Goal: Understand process/instructions: Learn how to perform a task or action

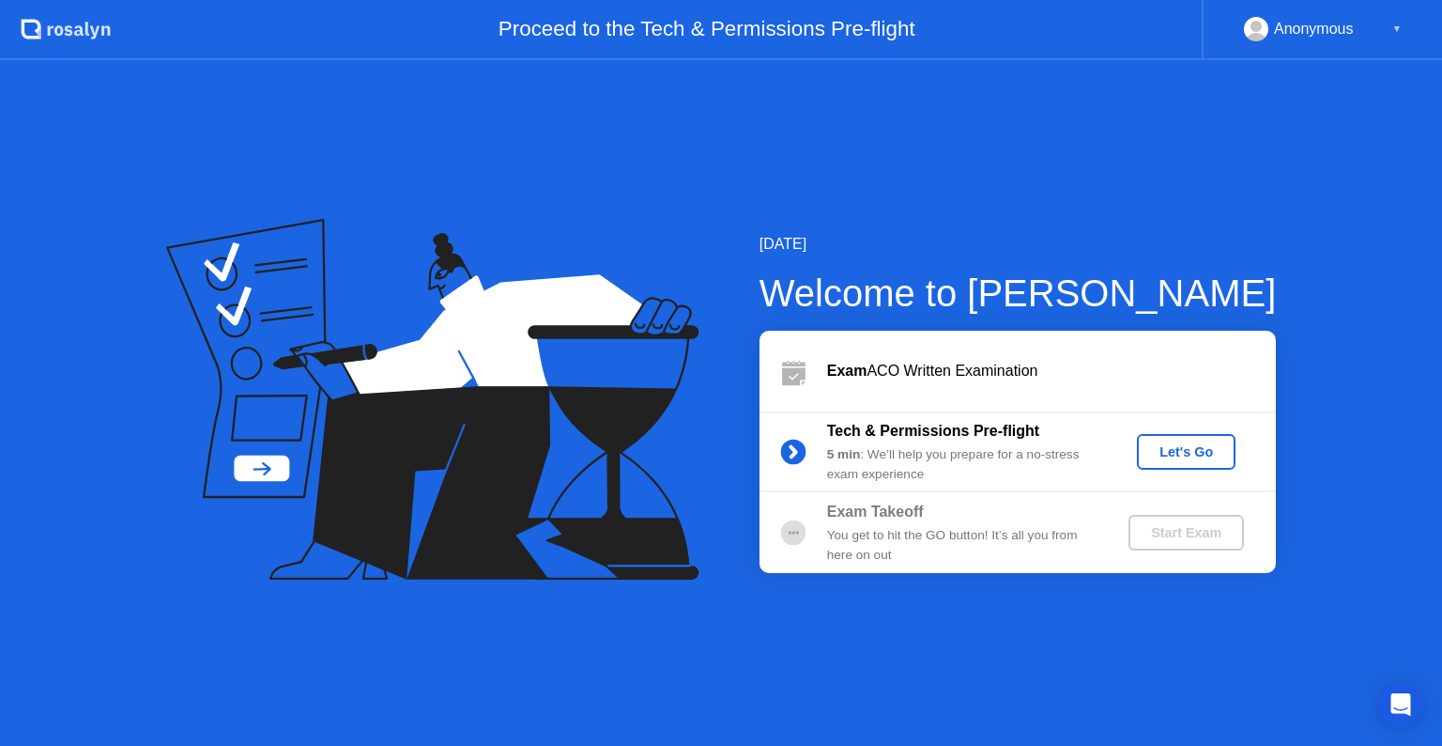
click at [1179, 452] on div "Let's Go" at bounding box center [1187, 451] width 84 height 15
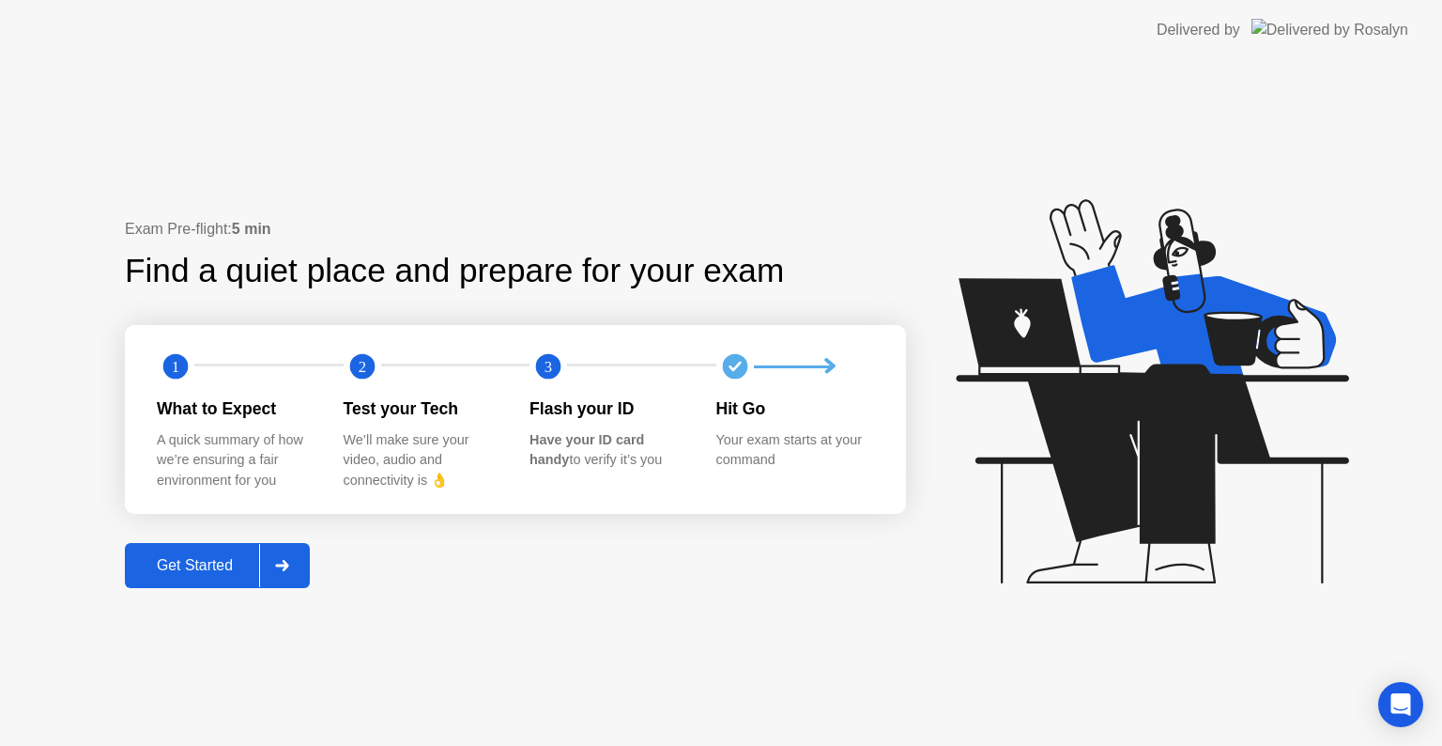
click at [207, 557] on div "Get Started" at bounding box center [195, 565] width 129 height 17
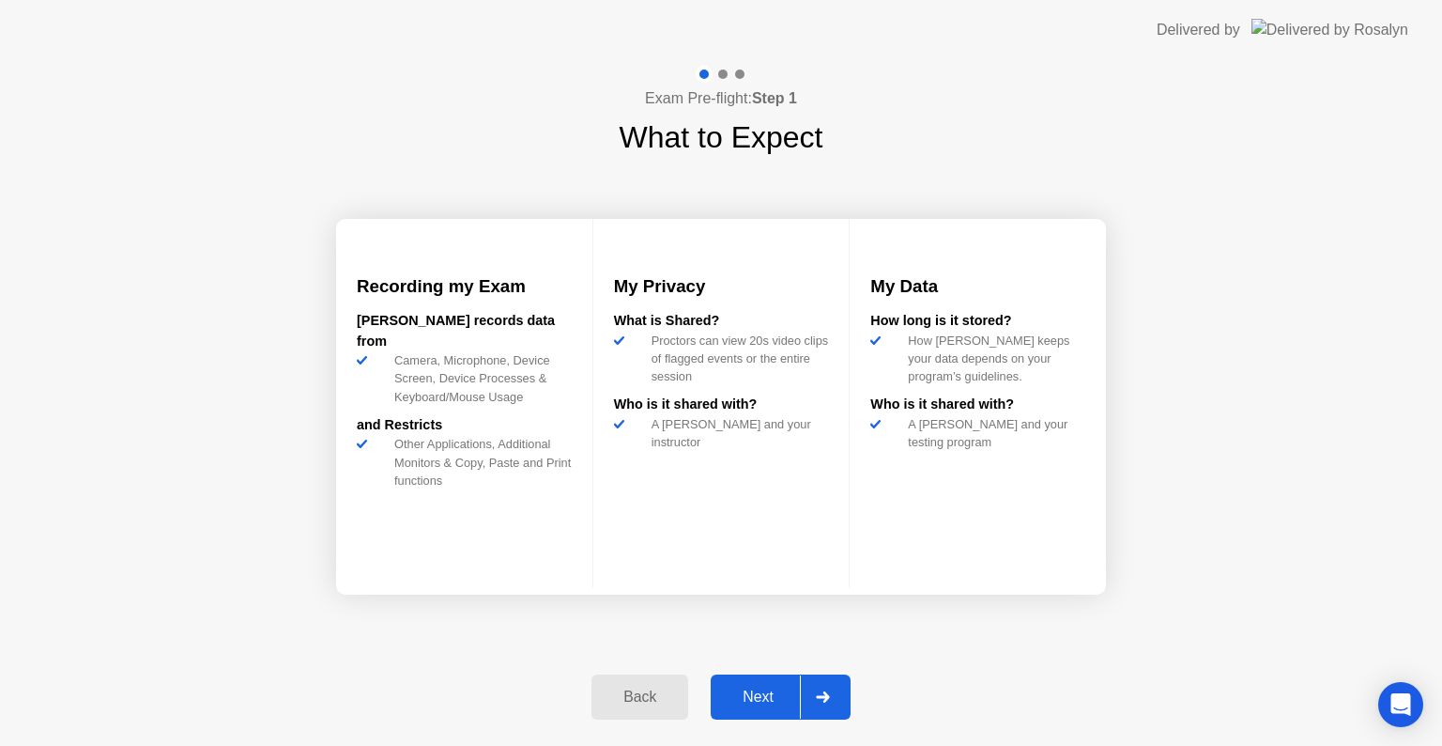
click at [740, 692] on div "Next" at bounding box center [759, 696] width 84 height 17
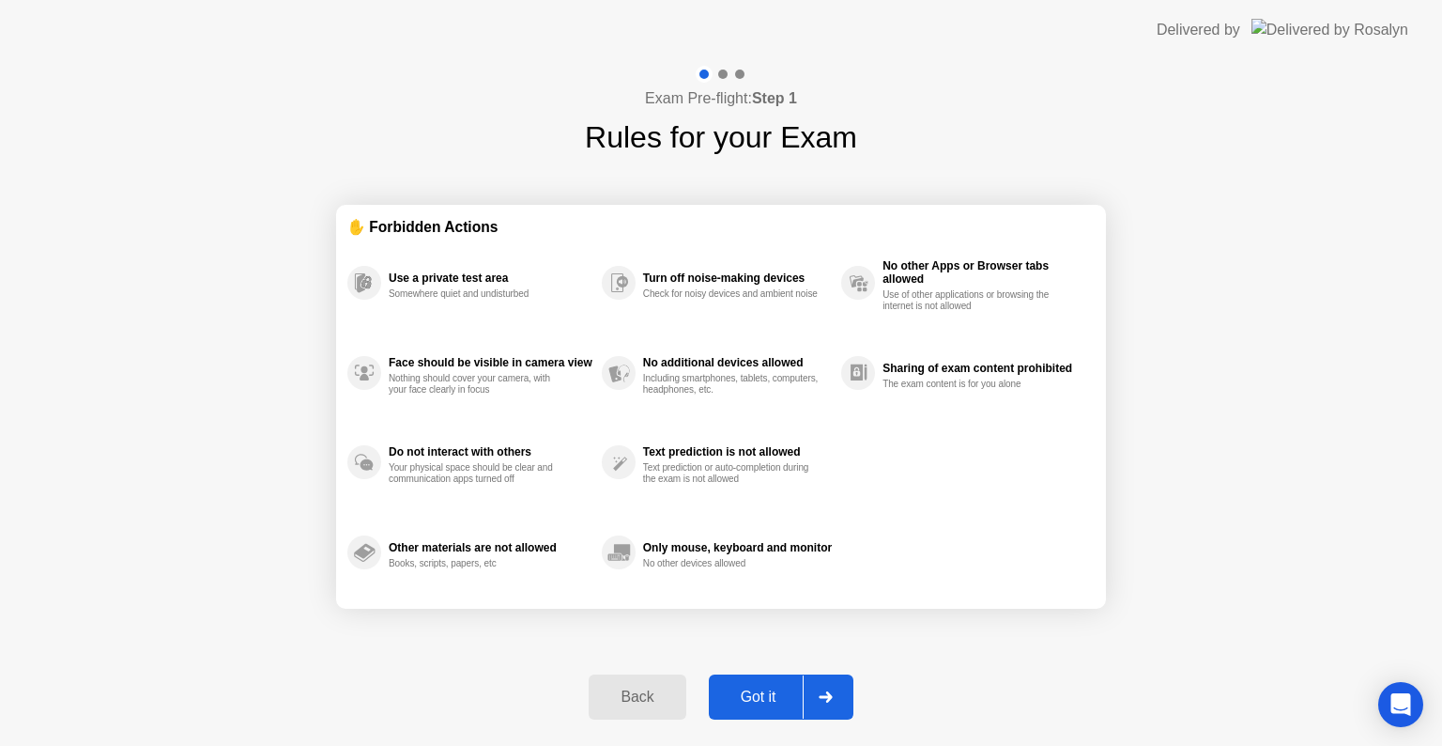
click at [781, 688] on div "Got it" at bounding box center [759, 696] width 88 height 17
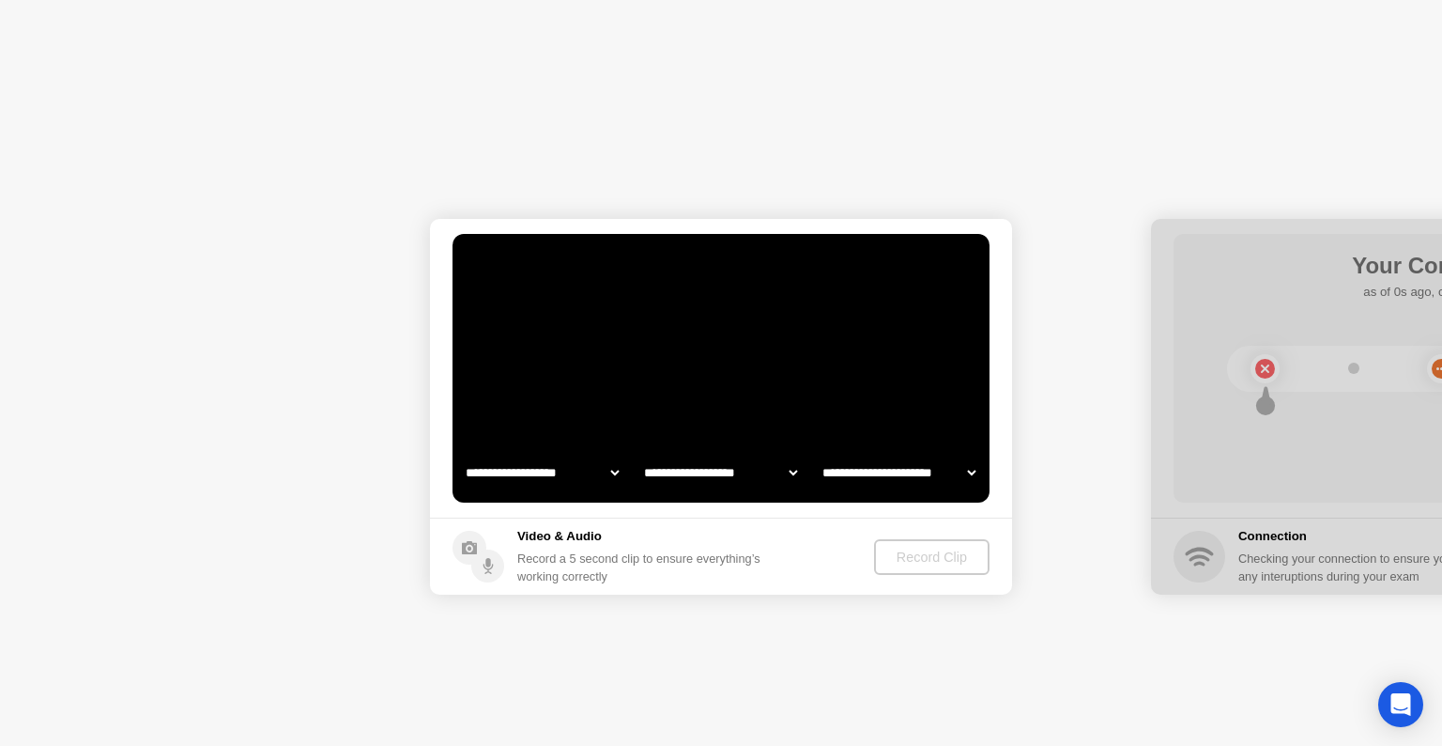
select select "**********"
select select "*******"
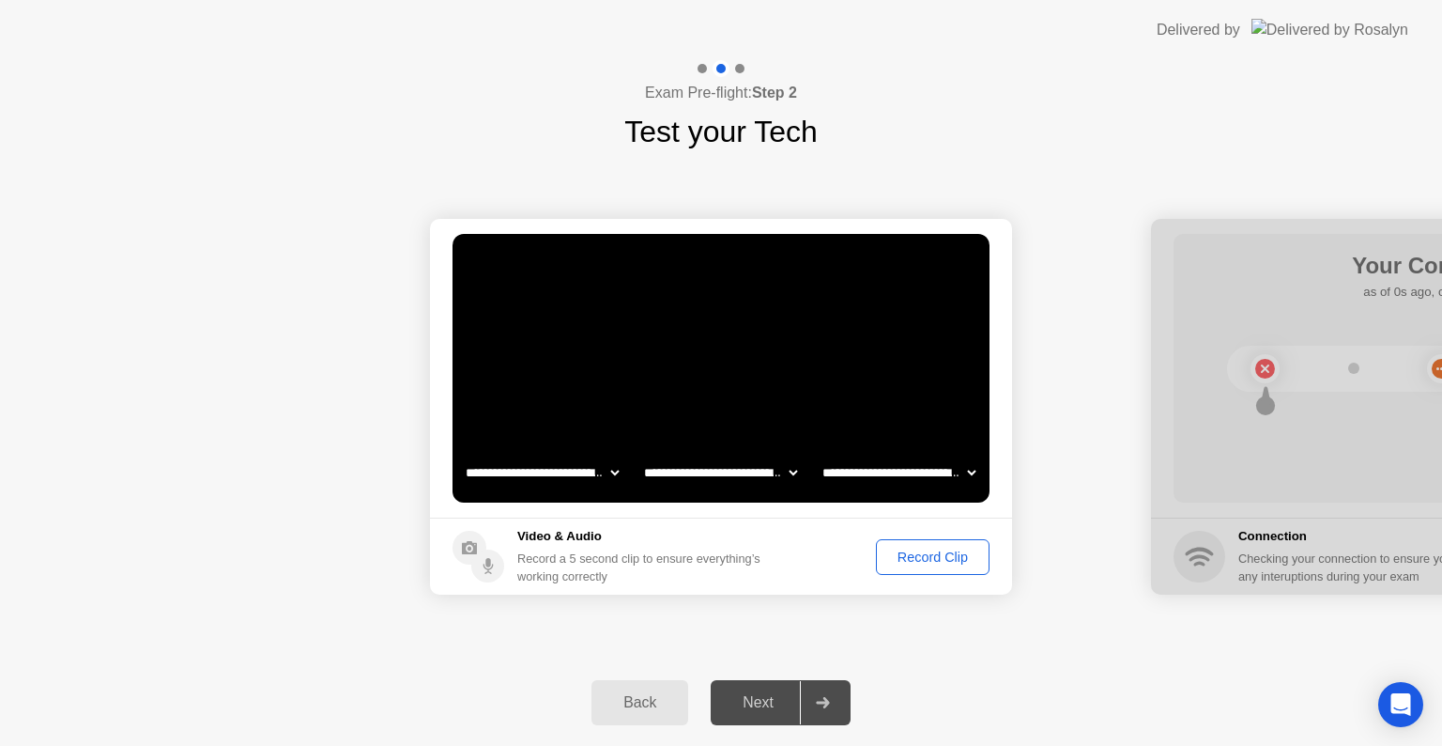
click at [961, 556] on div "Record Clip" at bounding box center [933, 556] width 100 height 15
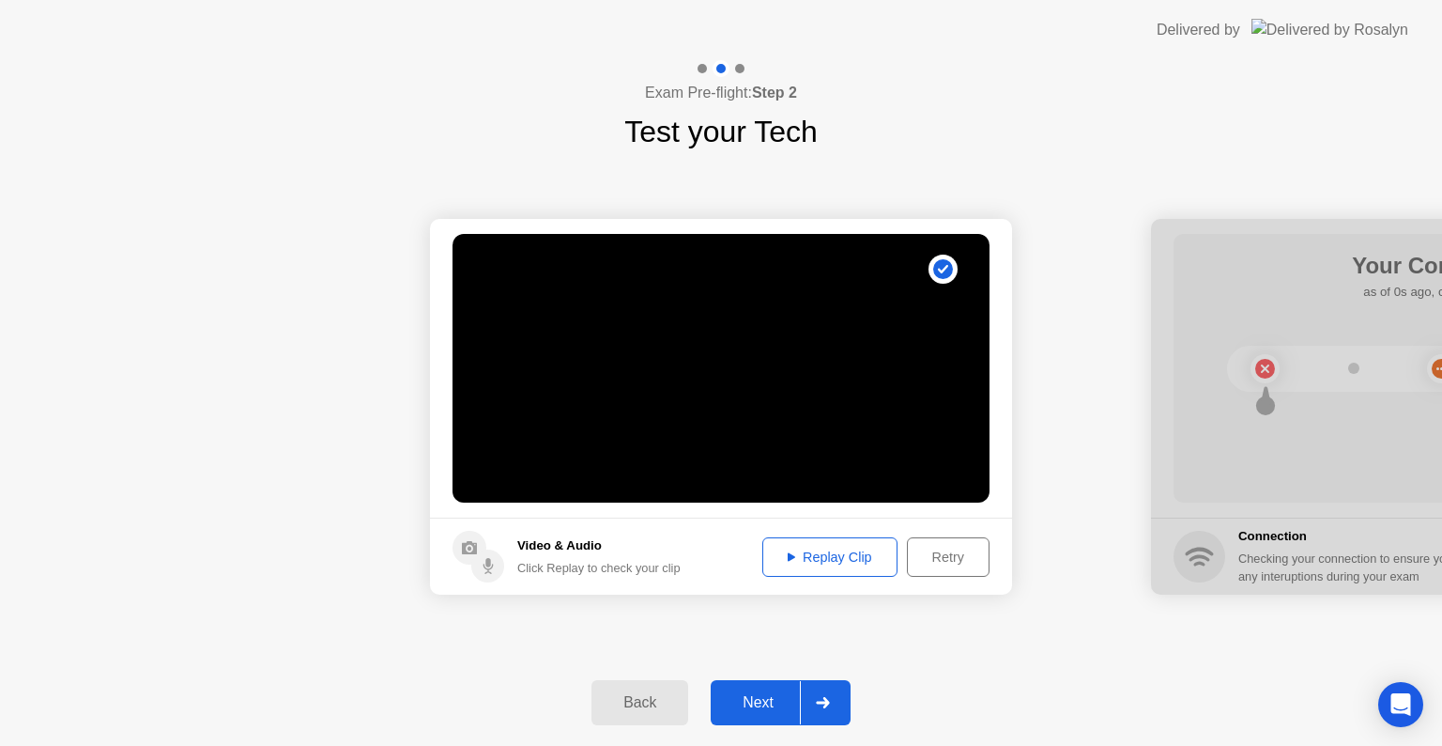
click at [834, 567] on button "Replay Clip" at bounding box center [830, 556] width 135 height 39
click at [923, 552] on div "Retry" at bounding box center [948, 556] width 69 height 15
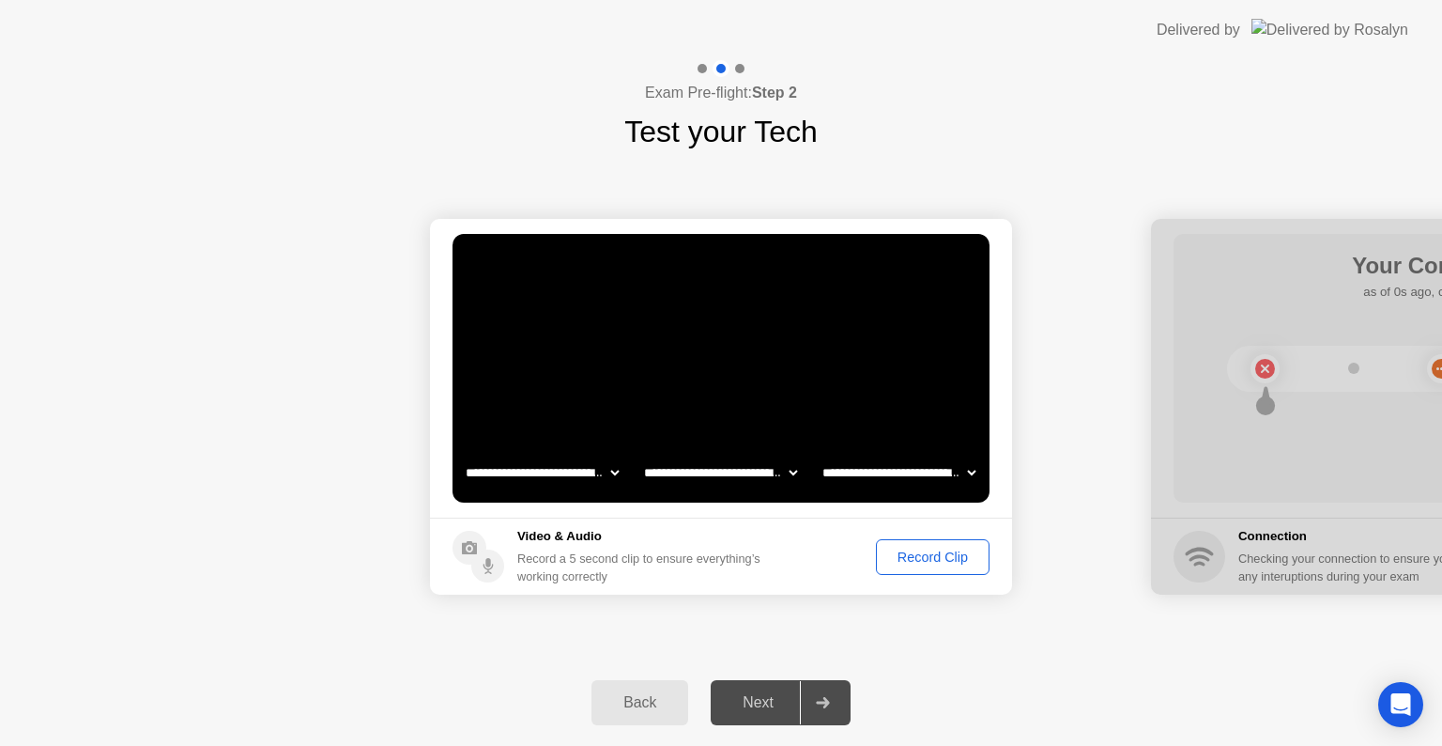
click at [923, 552] on div "Record Clip" at bounding box center [933, 556] width 100 height 15
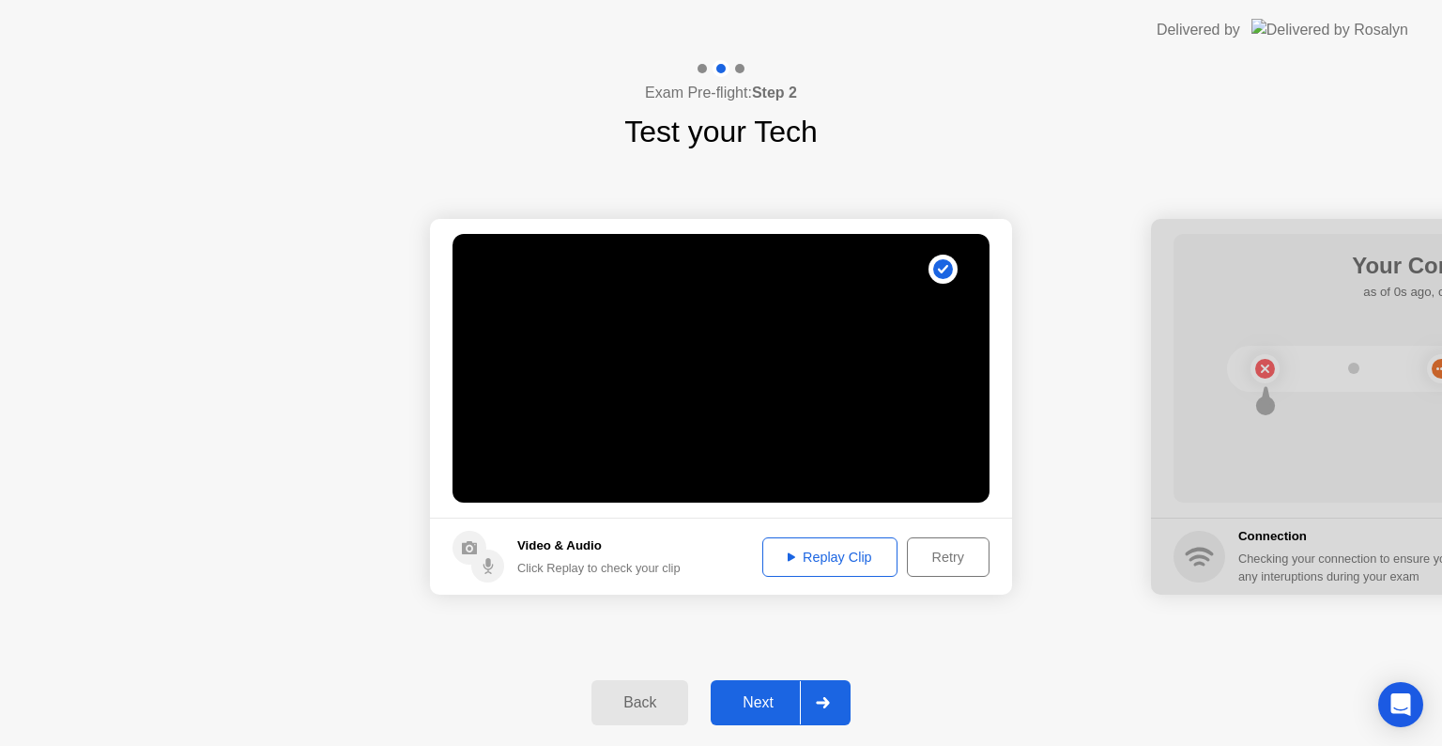
click at [868, 556] on div "Replay Clip" at bounding box center [830, 556] width 122 height 15
click at [744, 695] on div "Next" at bounding box center [759, 702] width 84 height 17
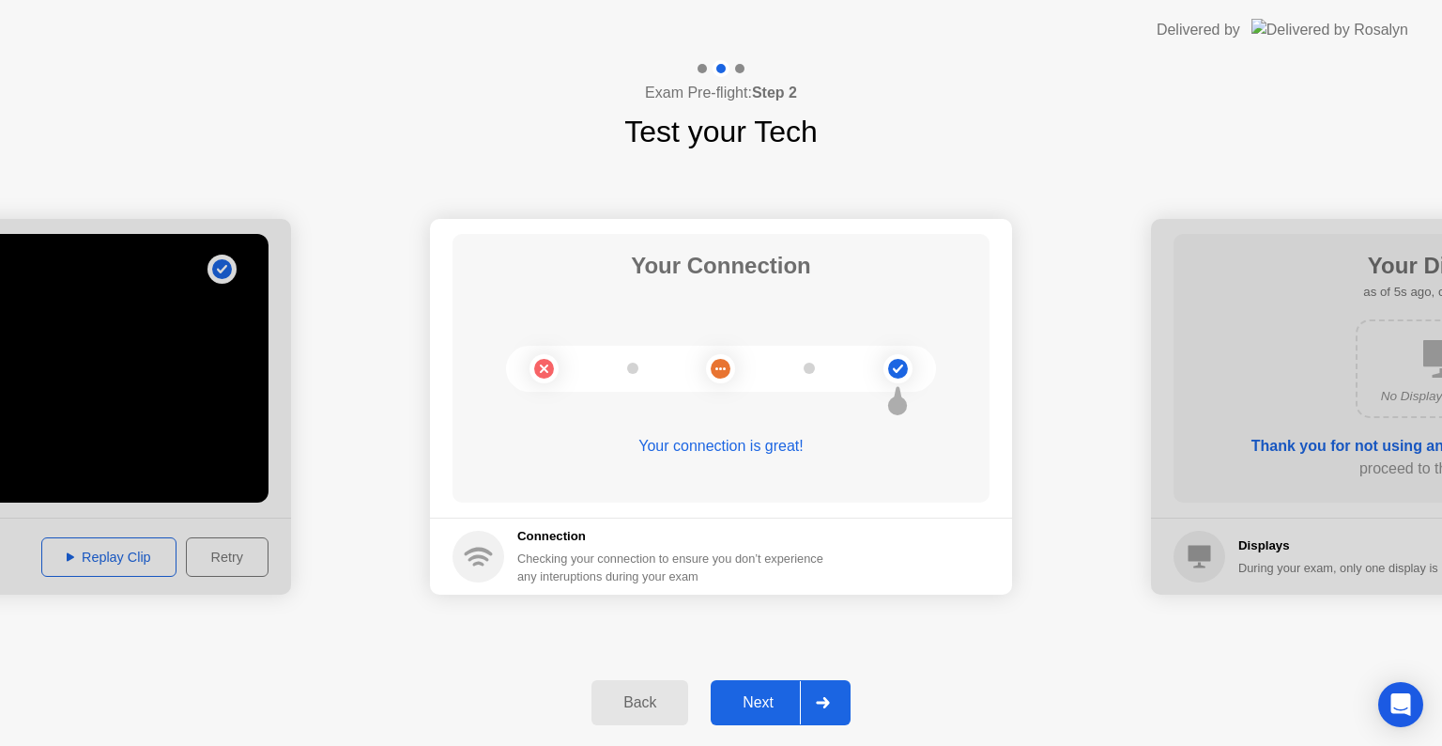
click at [744, 695] on div "Next" at bounding box center [759, 702] width 84 height 17
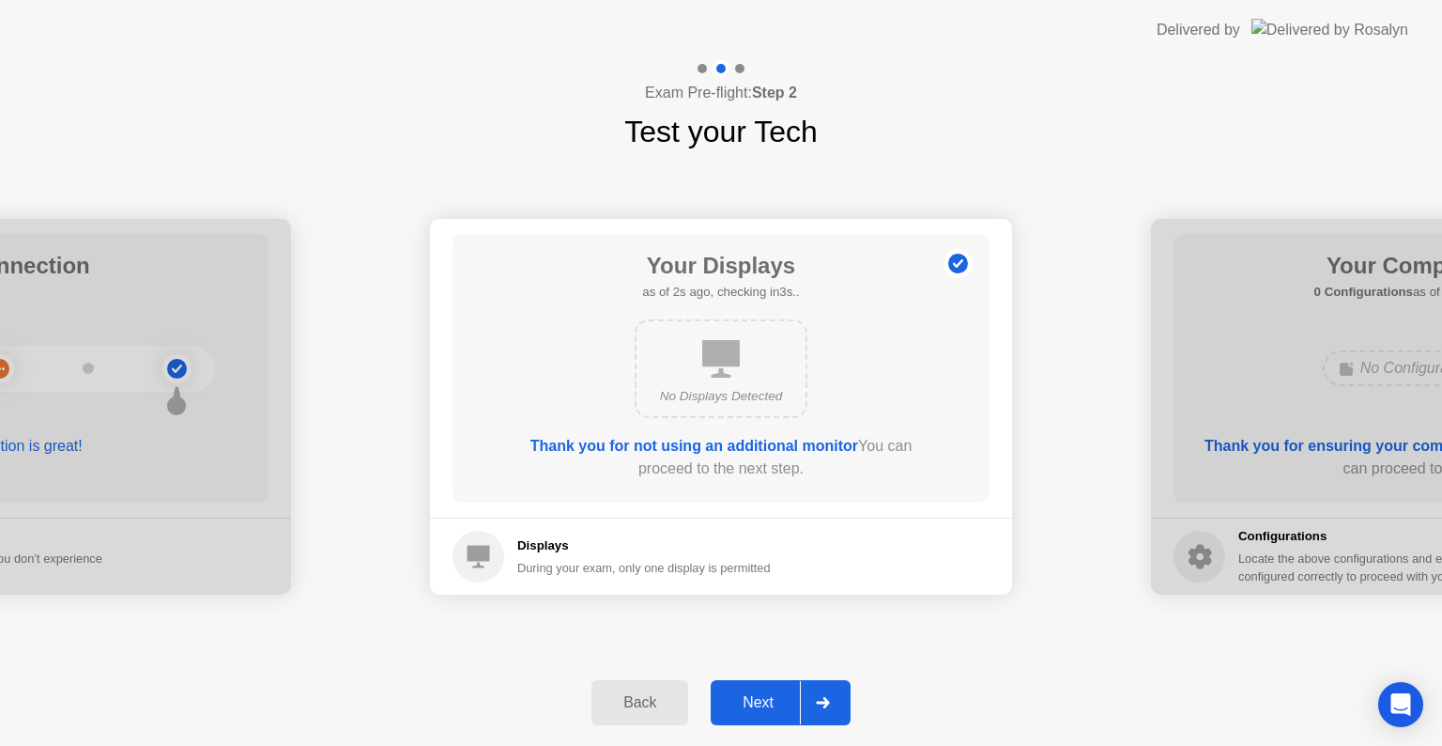
click at [744, 695] on div "Next" at bounding box center [759, 702] width 84 height 17
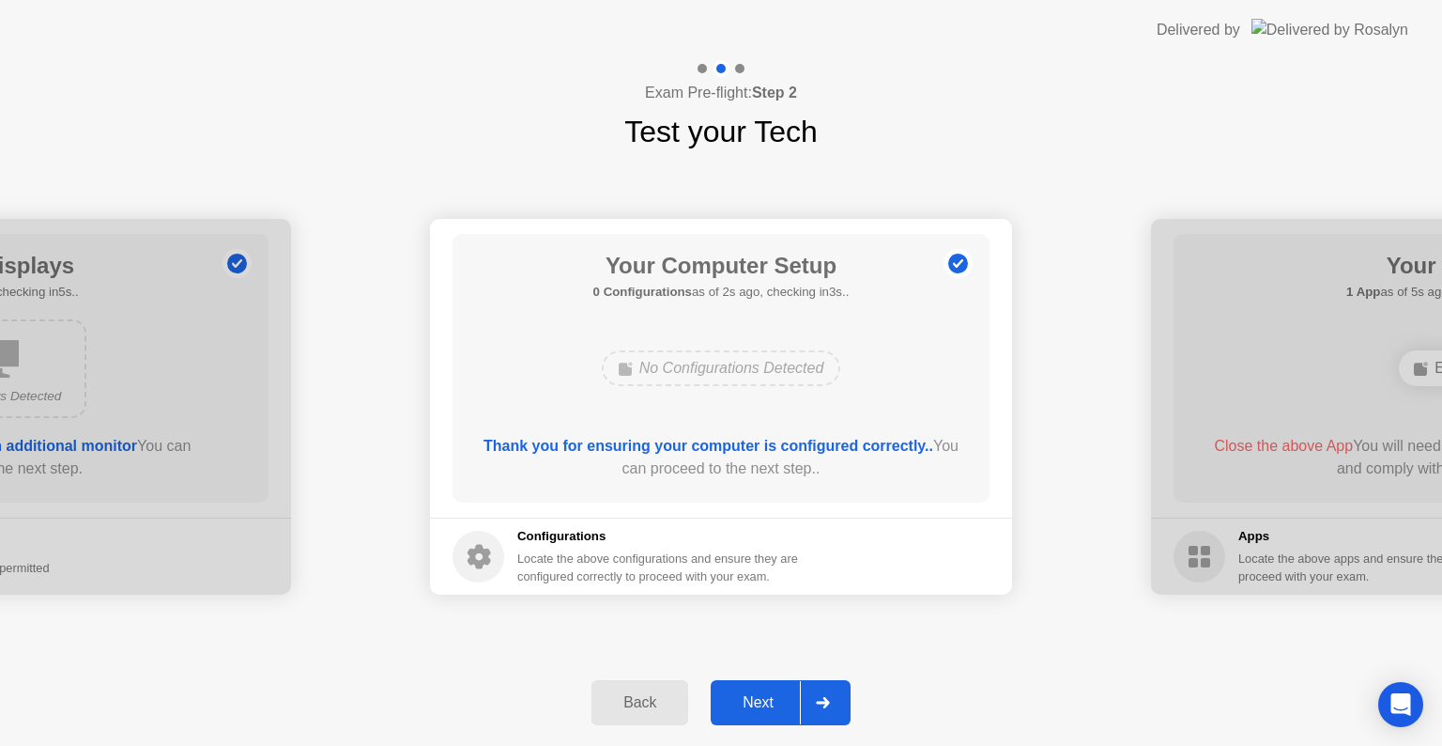
click at [761, 710] on div "Next" at bounding box center [759, 702] width 84 height 17
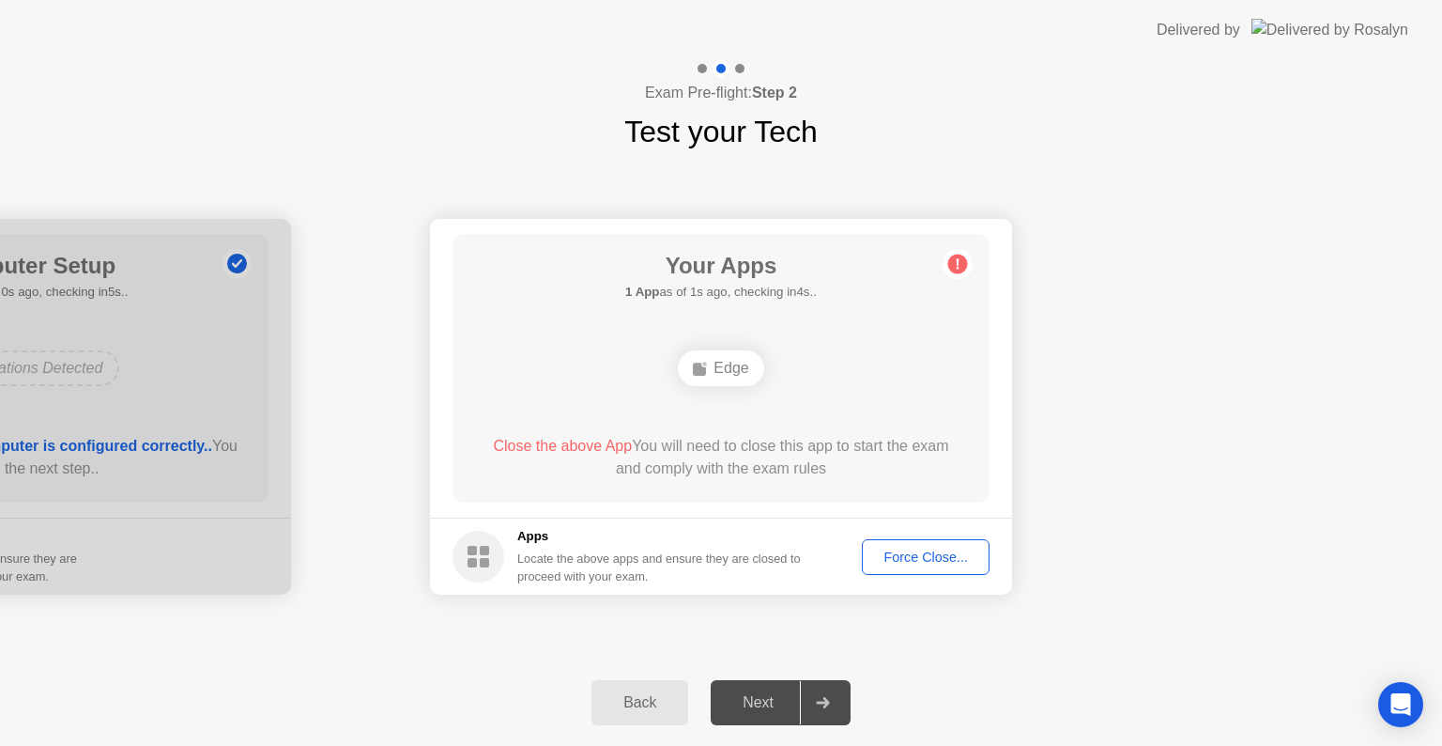
click at [948, 556] on div "Force Close..." at bounding box center [926, 556] width 115 height 15
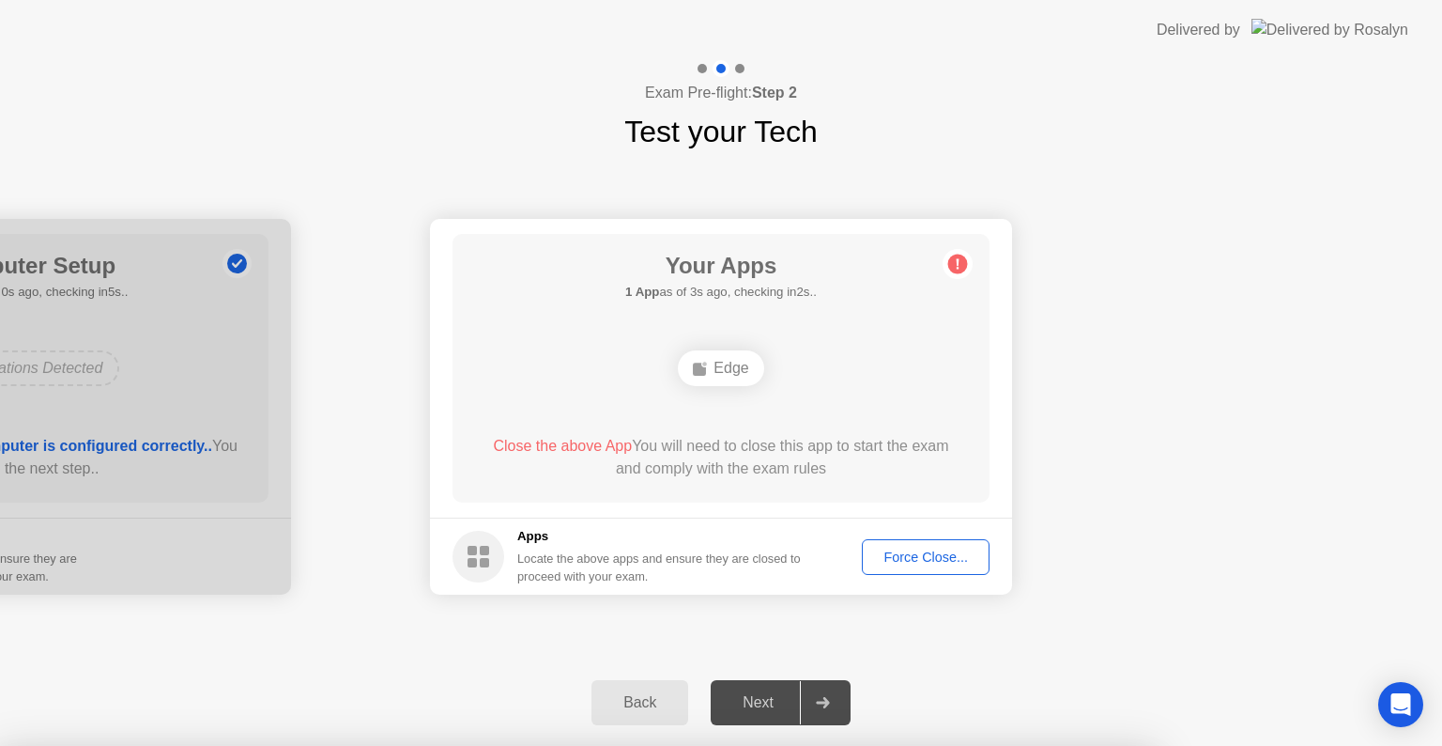
click at [948, 745] on div at bounding box center [721, 746] width 1442 height 0
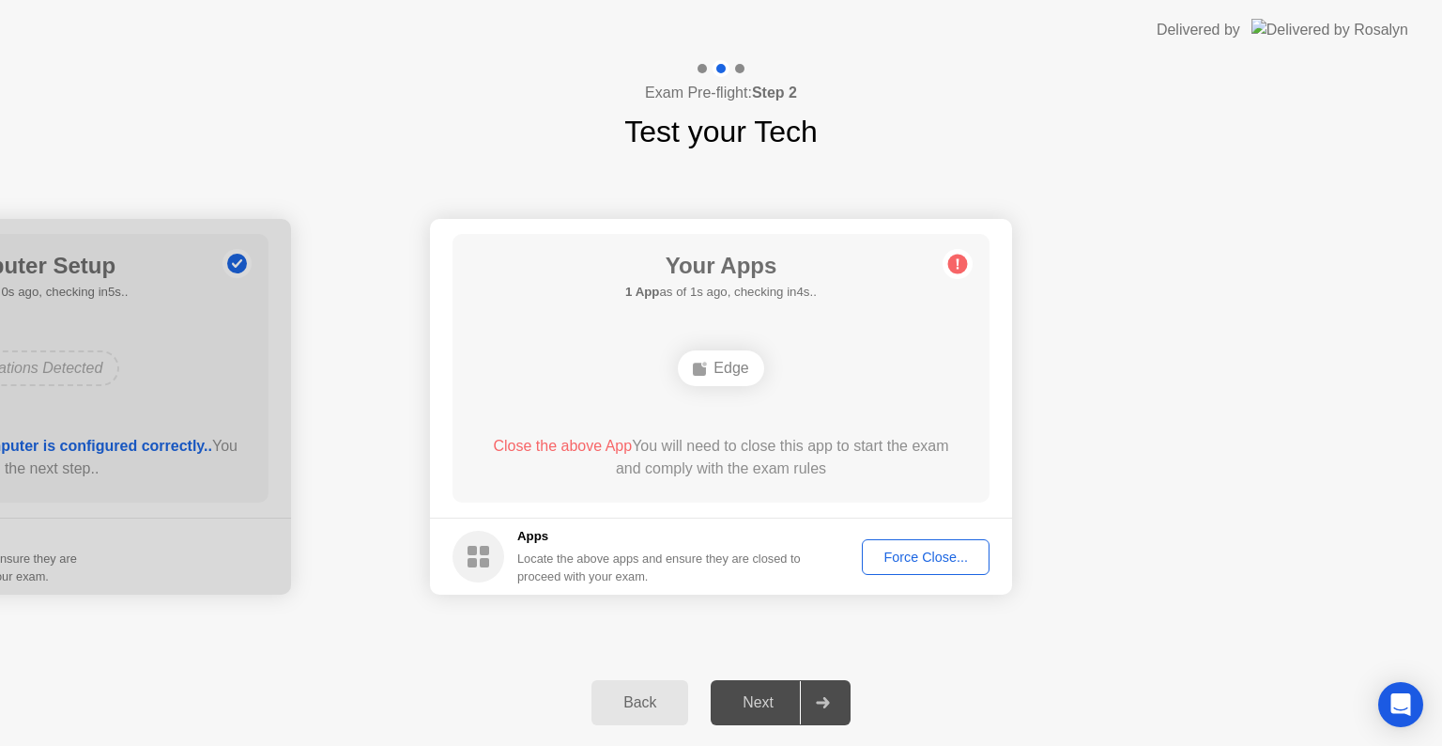
click at [908, 561] on div "Force Close..." at bounding box center [926, 556] width 115 height 15
